Goal: Transaction & Acquisition: Obtain resource

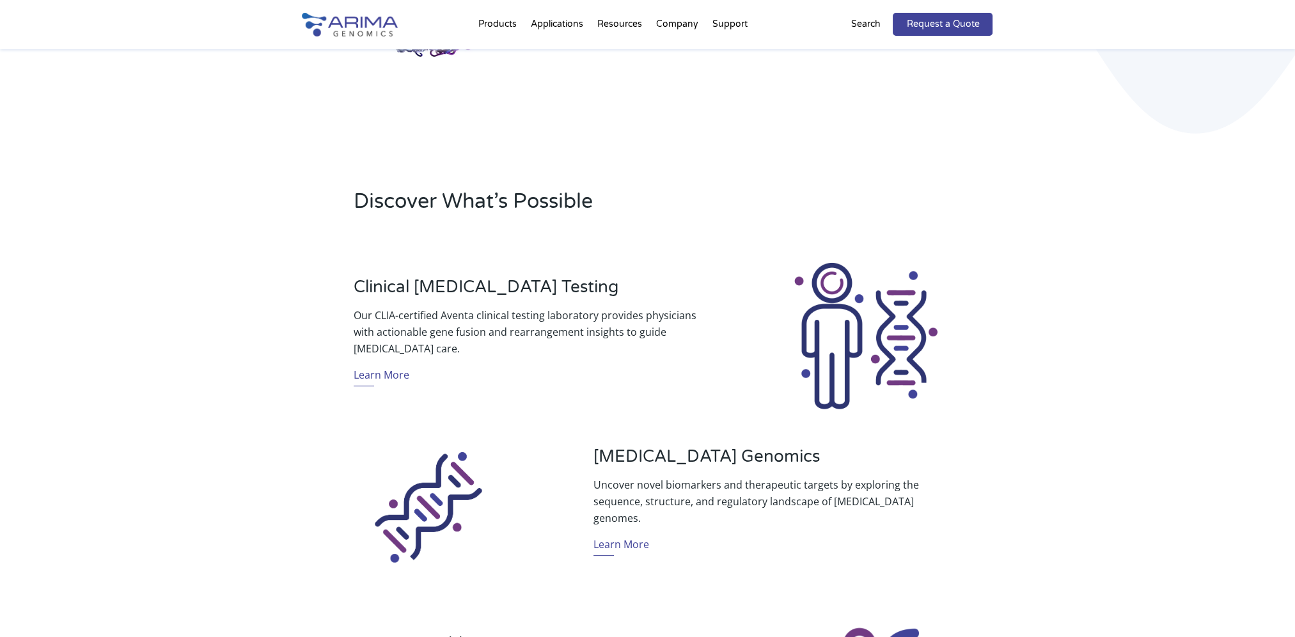
scroll to position [266, 0]
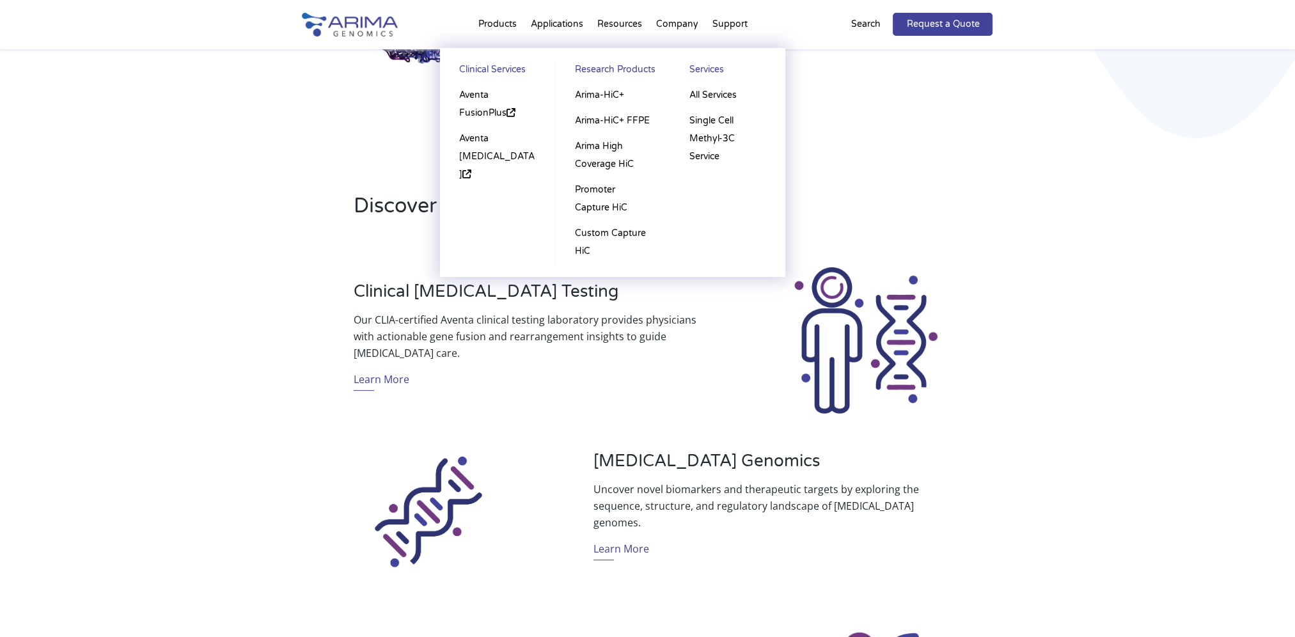
click at [492, 22] on li "Products Clinical Services Aventa FusionPlus Aventa [MEDICAL_DATA] Research Pro…" at bounding box center [497, 26] width 52 height 43
click at [499, 27] on li "Products Clinical Services Aventa FusionPlus Aventa [MEDICAL_DATA] Research Pro…" at bounding box center [497, 26] width 52 height 43
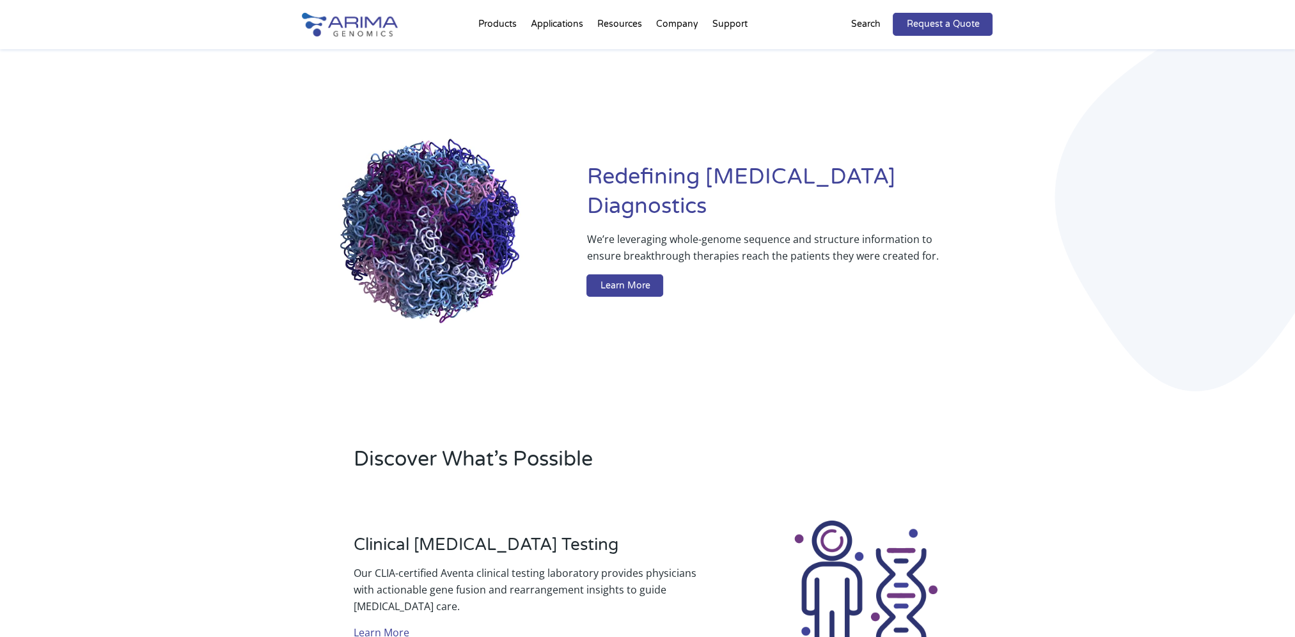
scroll to position [0, 0]
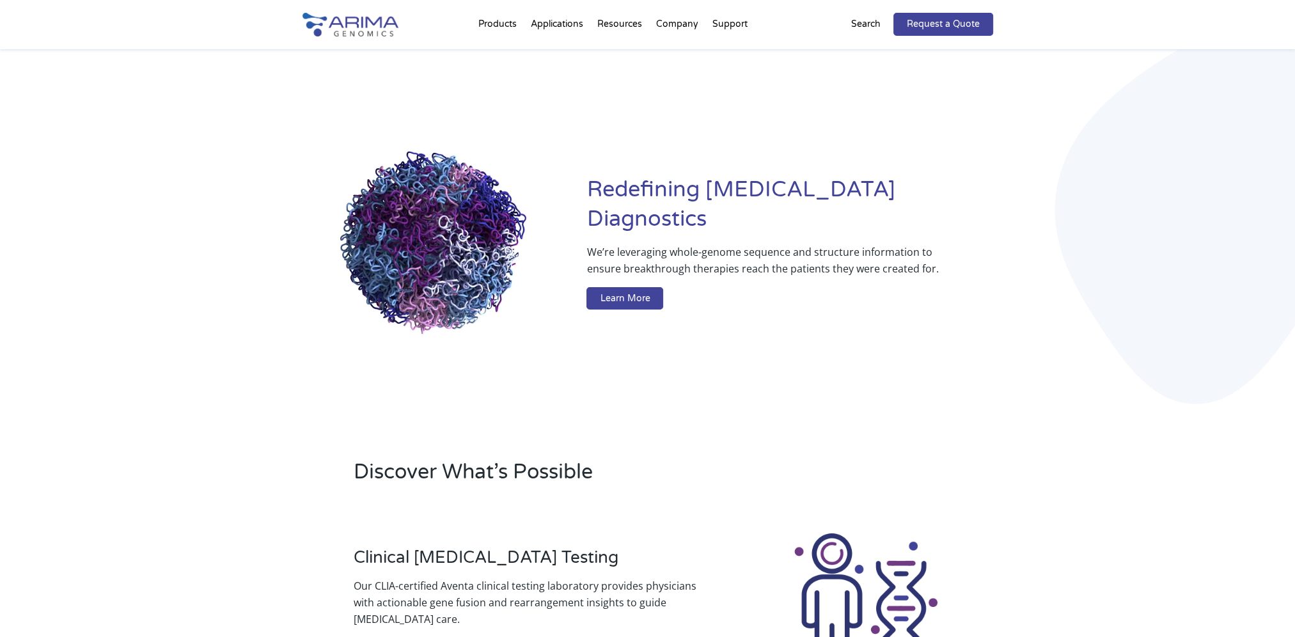
click at [633, 267] on p "We’re leveraging whole-genome sequence and structure information to ensure brea…" at bounding box center [764, 265] width 355 height 43
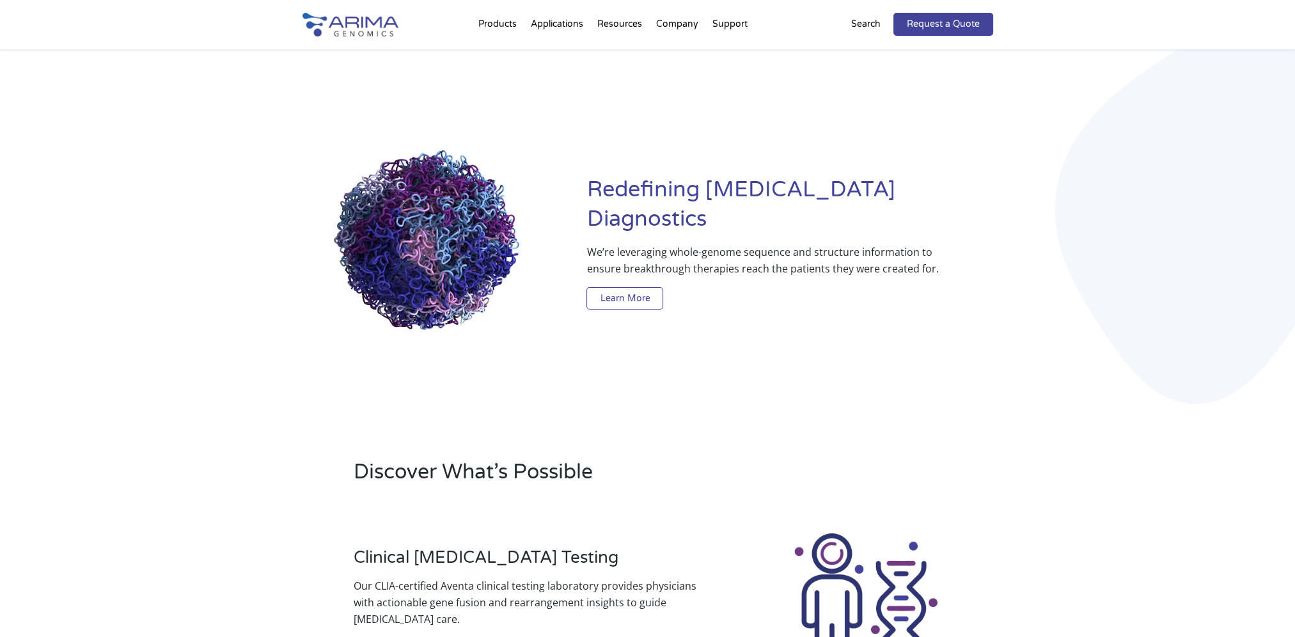
click at [609, 290] on link "Learn More" at bounding box center [625, 298] width 77 height 23
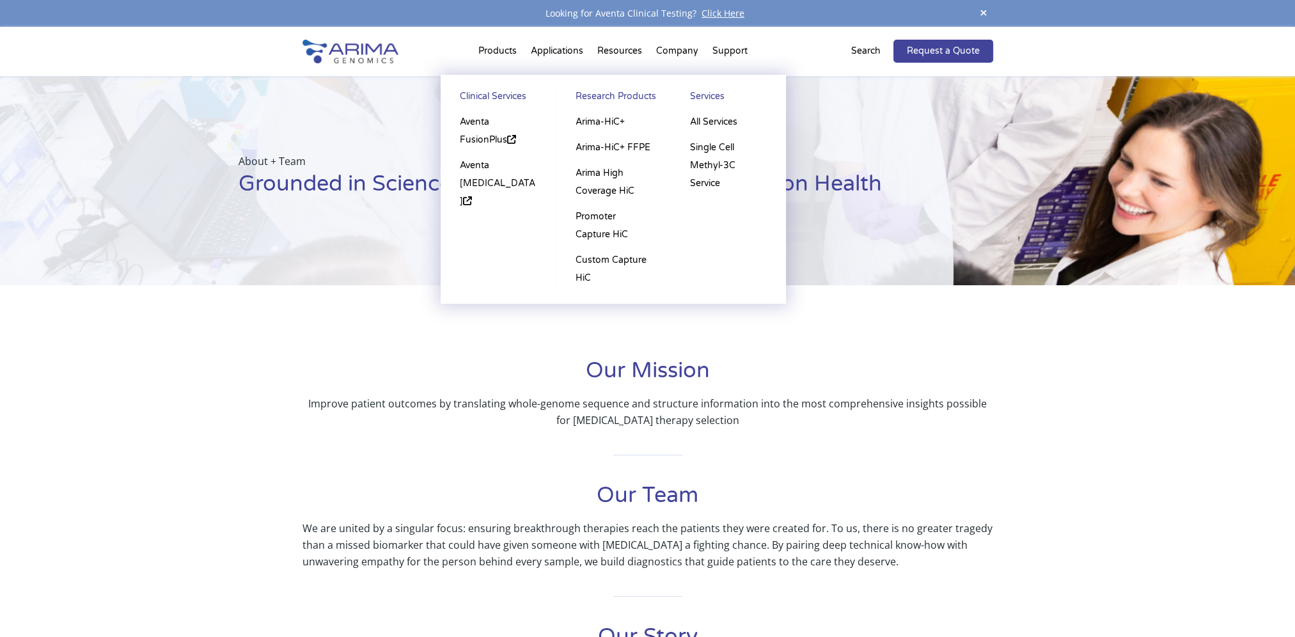
click at [494, 53] on li "Products Clinical Services Aventa FusionPlus Aventa Lymphoma Research Products …" at bounding box center [497, 53] width 52 height 43
click at [741, 154] on link "Single Cell Methyl-3C Service" at bounding box center [728, 165] width 90 height 61
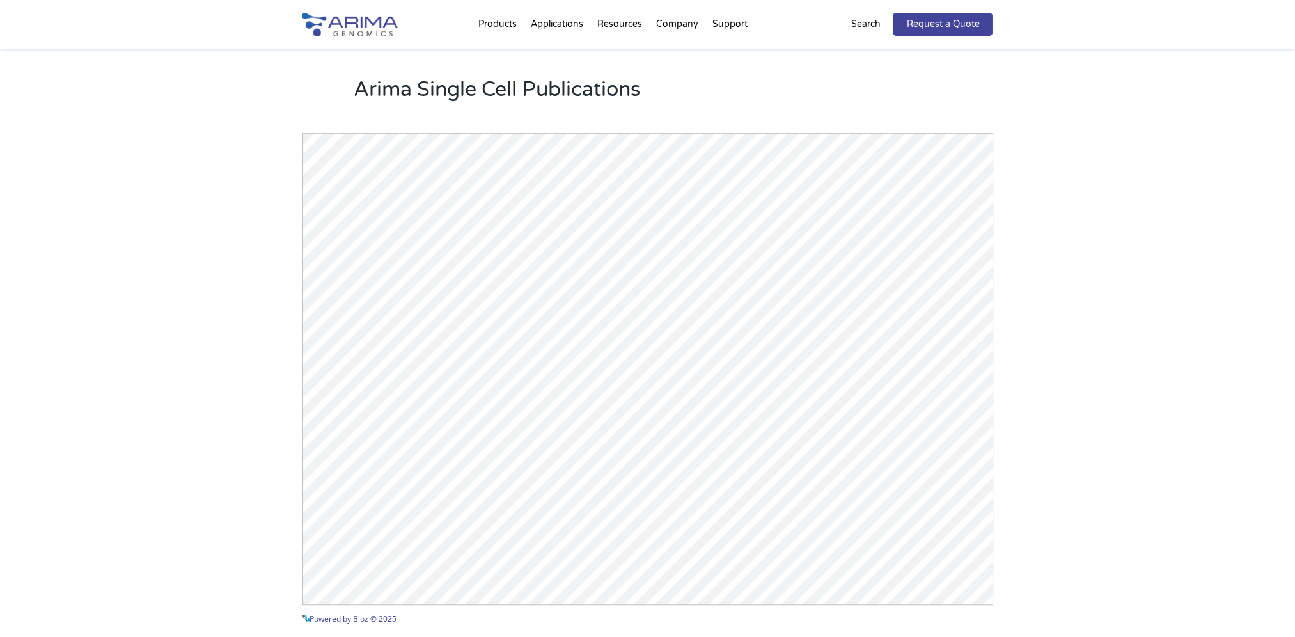
scroll to position [1124, 0]
click at [1075, 205] on div "Arima Single Cell Publications Powered by Bioz © 2025 See more details on Bioz" at bounding box center [647, 357] width 1295 height 689
click at [152, 269] on div "Arima Single Cell Publications Powered by Bioz © 2025 See more details on Bioz" at bounding box center [647, 357] width 1295 height 689
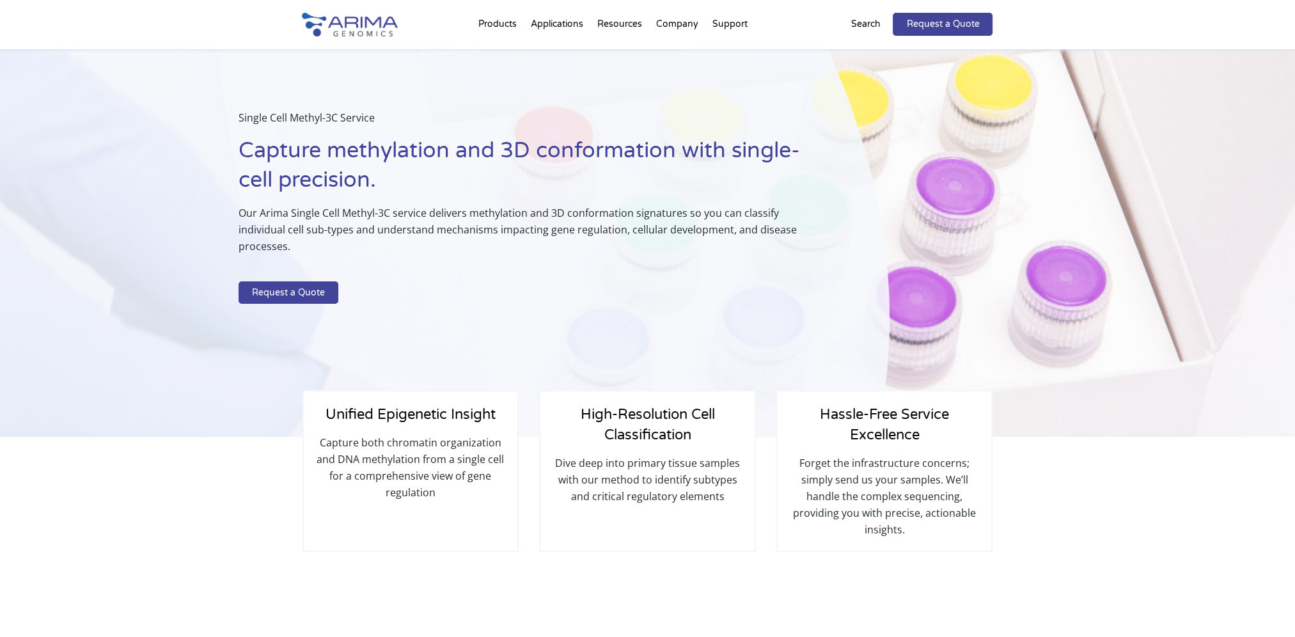
scroll to position [10, 0]
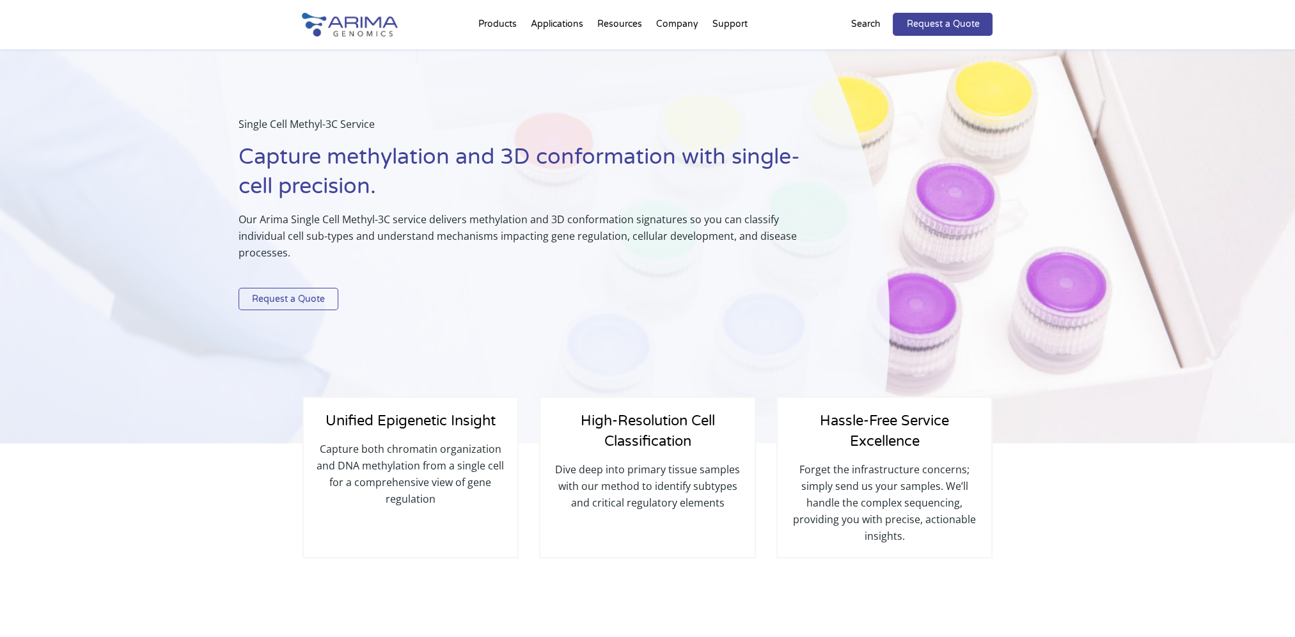
click at [278, 288] on link "Request a Quote" at bounding box center [289, 299] width 100 height 23
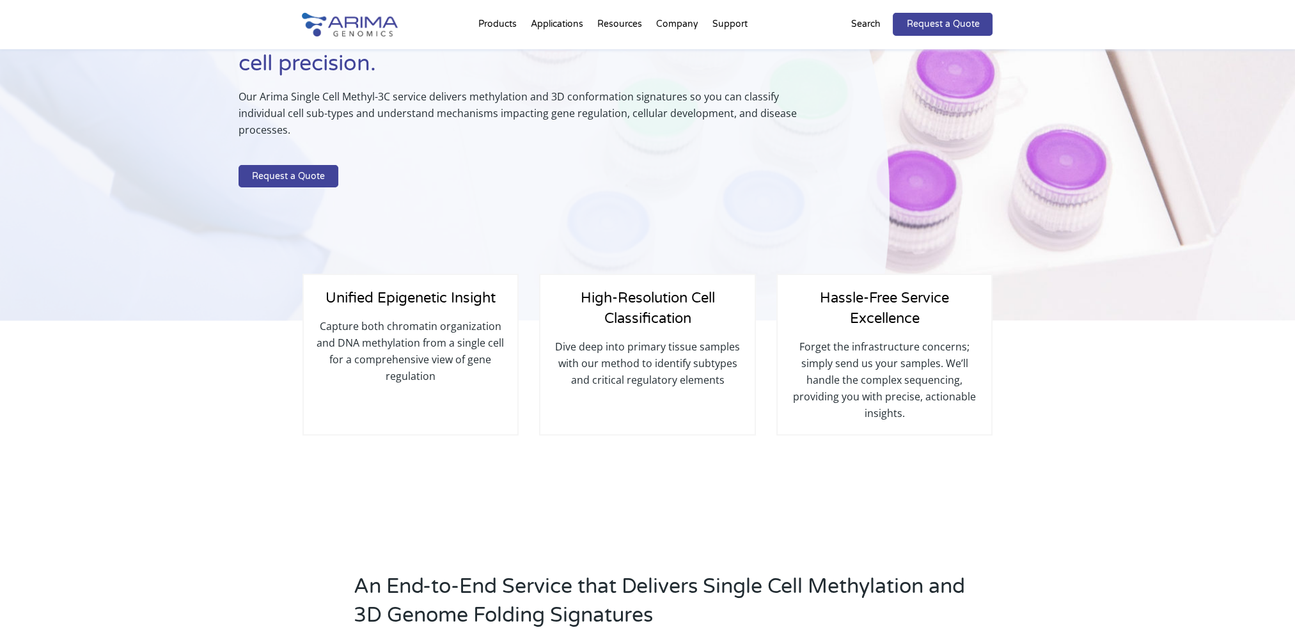
scroll to position [125, 0]
